Goal: Transaction & Acquisition: Purchase product/service

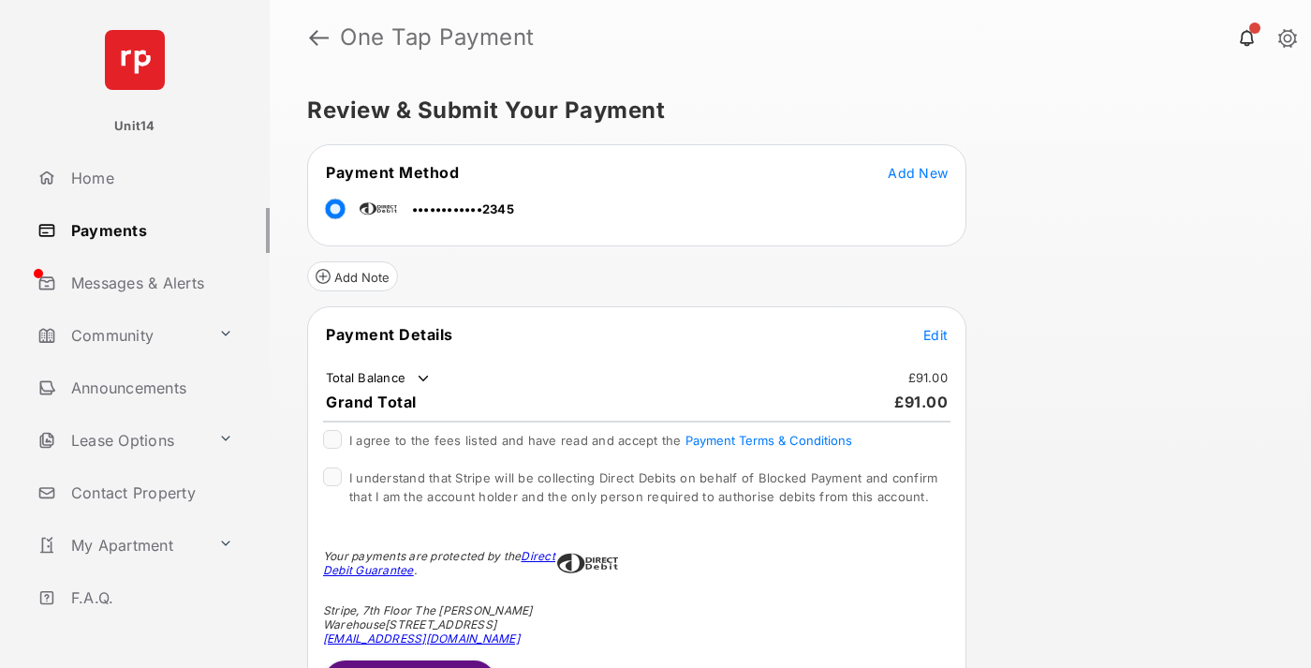
click at [935, 334] on span "Edit" at bounding box center [935, 335] width 24 height 16
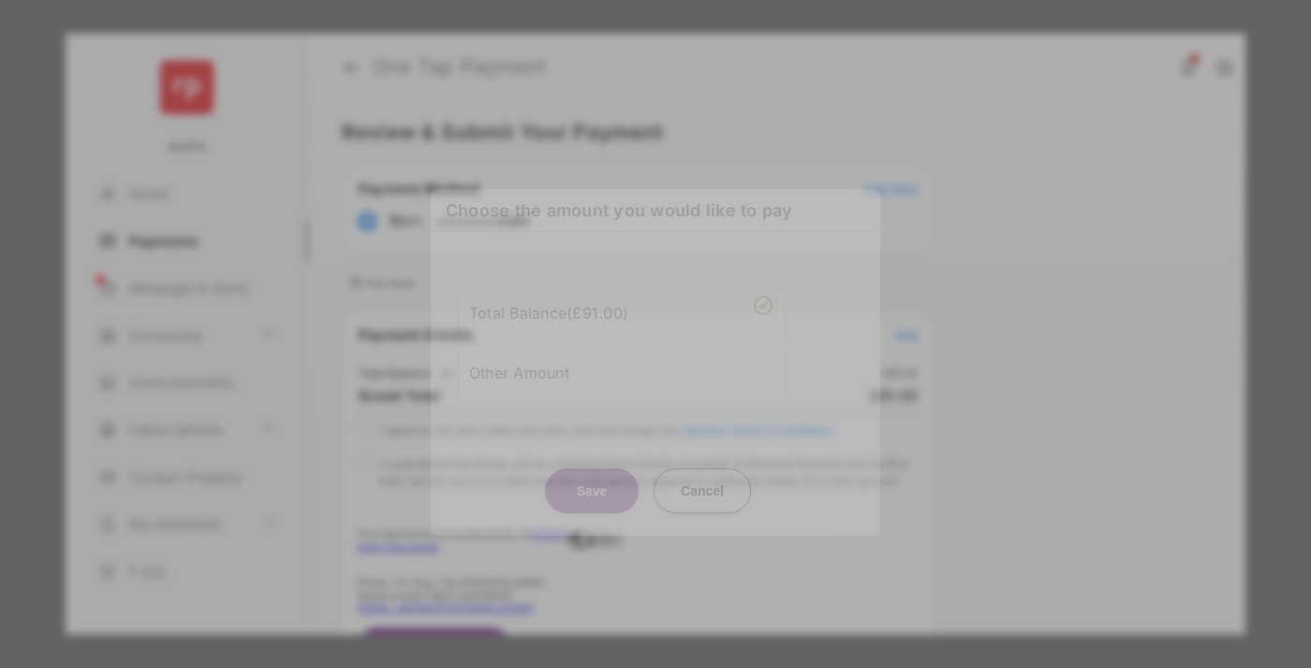
click at [621, 368] on div "Other Amount" at bounding box center [620, 372] width 303 height 32
type input "**"
click at [592, 500] on button "Save" at bounding box center [592, 489] width 94 height 45
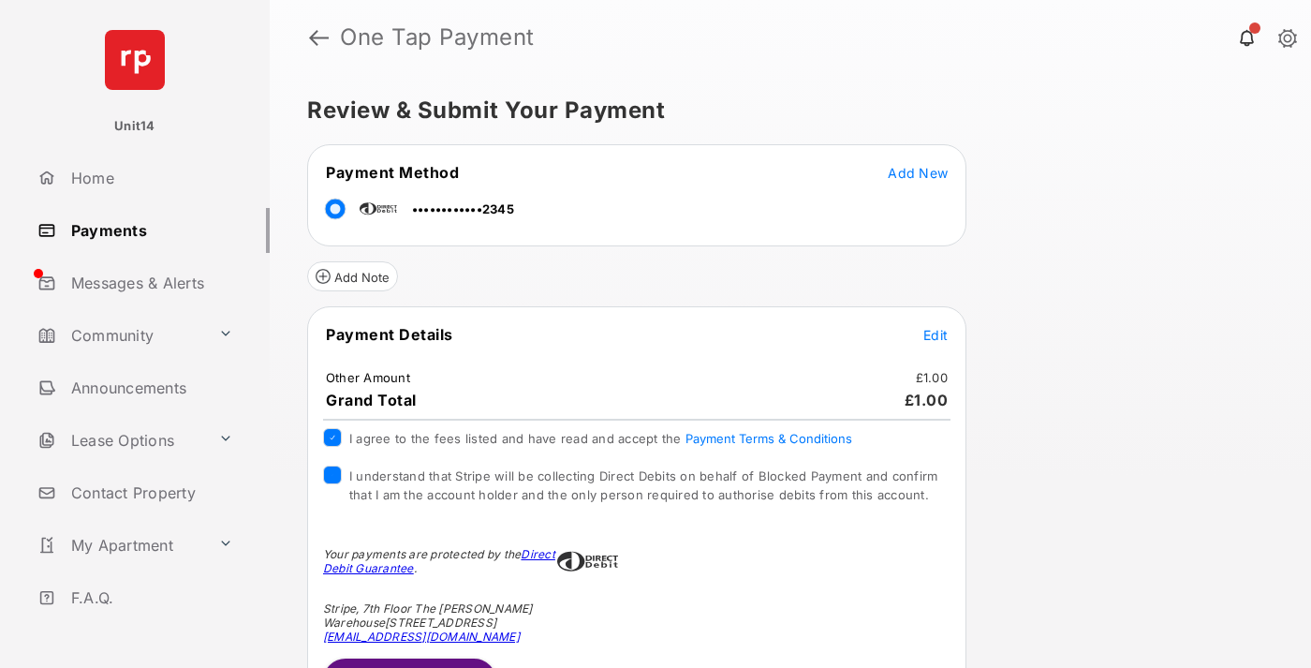
click at [408, 662] on button "Submit Payment" at bounding box center [409, 680] width 173 height 45
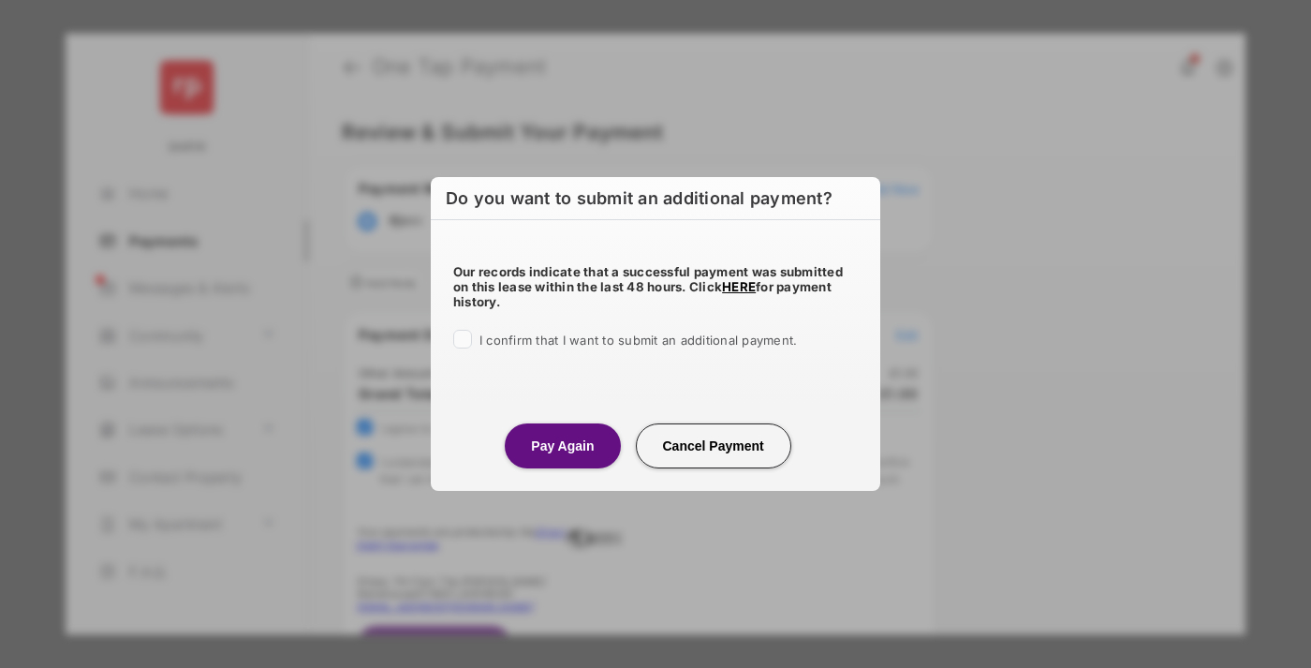
click at [562, 445] on button "Pay Again" at bounding box center [562, 445] width 115 height 45
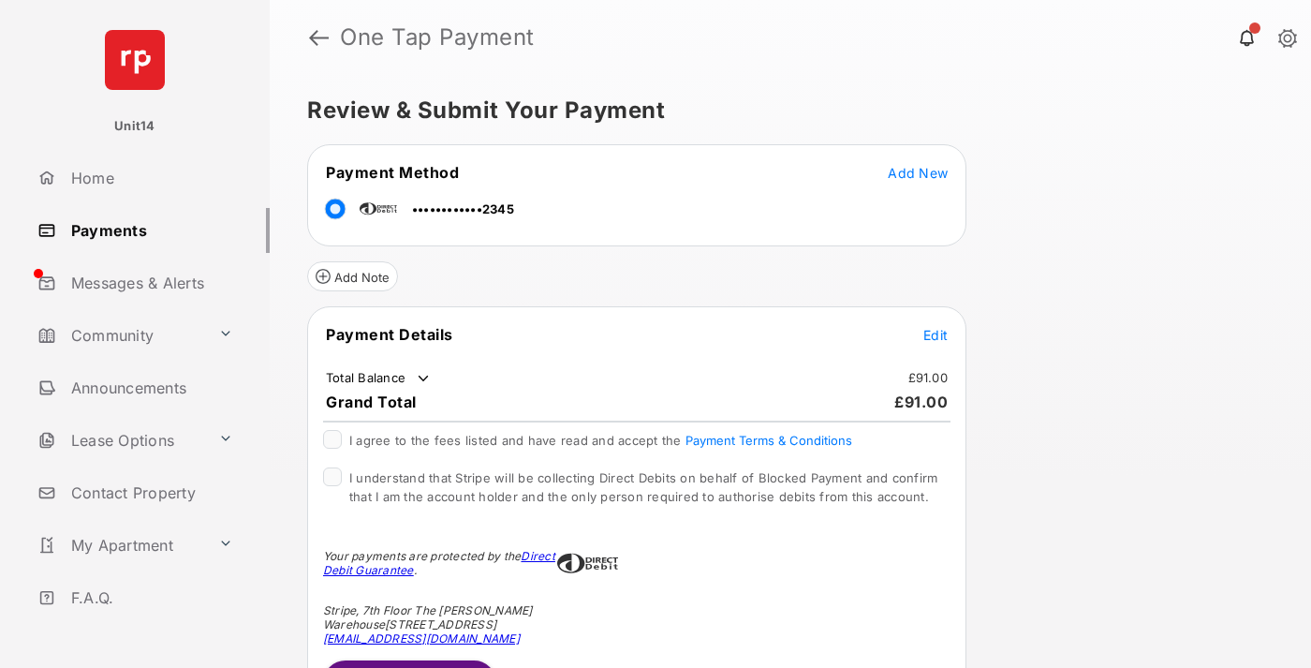
click at [935, 334] on span "Edit" at bounding box center [935, 335] width 24 height 16
click at [408, 662] on button "Submit Payment" at bounding box center [409, 680] width 173 height 45
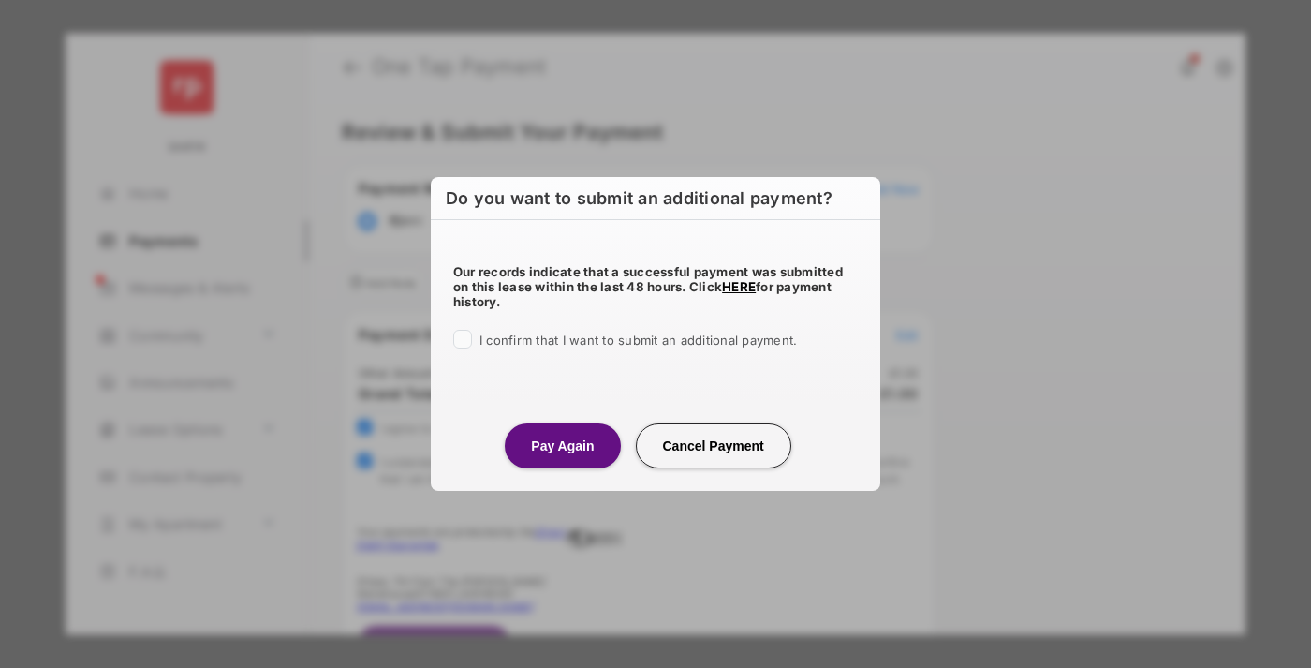
click at [562, 445] on button "Pay Again" at bounding box center [562, 445] width 115 height 45
